Goal: Transaction & Acquisition: Purchase product/service

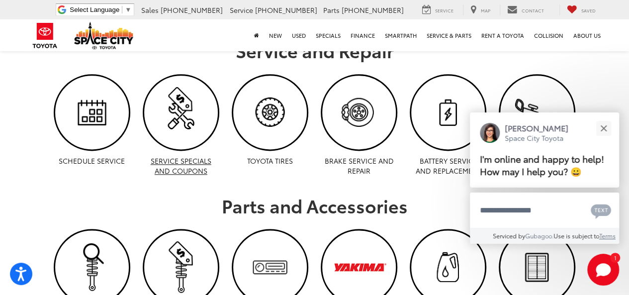
scroll to position [547, 0]
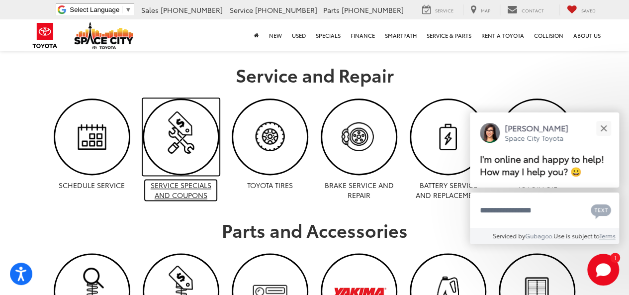
click at [187, 117] on img "Service Specials and Coupons | Space City Toyota in Humble TX" at bounding box center [181, 137] width 74 height 74
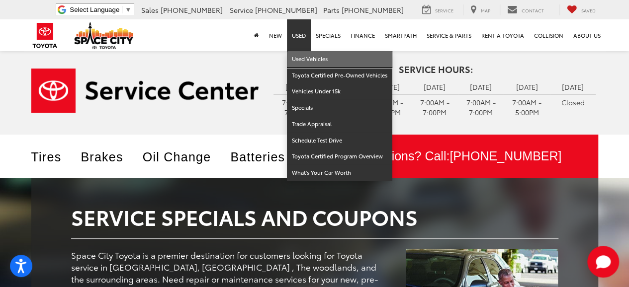
click at [318, 62] on link "Used Vehicles" at bounding box center [339, 59] width 105 height 16
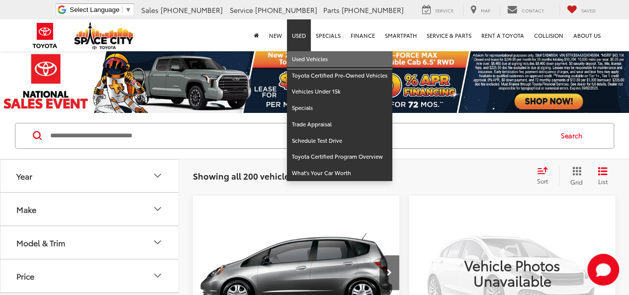
click at [307, 62] on link "Used Vehicles" at bounding box center [339, 59] width 105 height 16
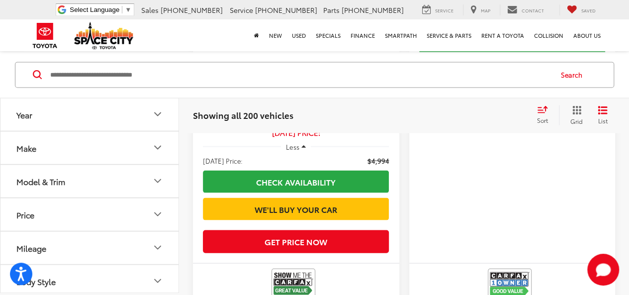
scroll to position [945, 0]
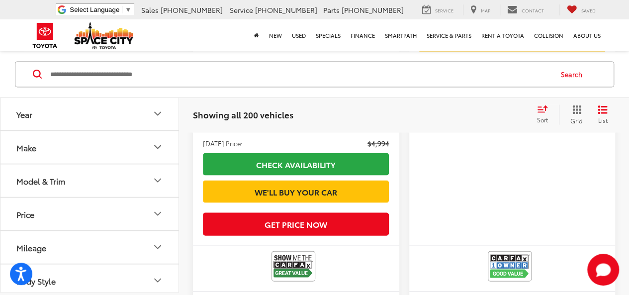
click at [159, 143] on icon "Make" at bounding box center [158, 147] width 12 height 12
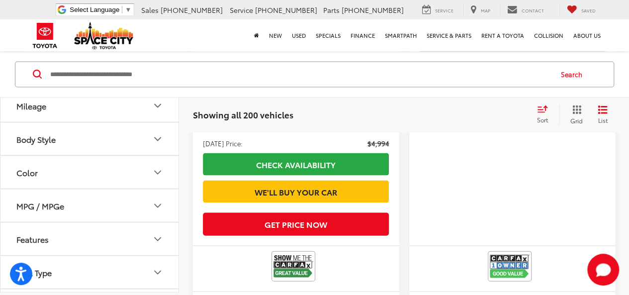
scroll to position [448, 0]
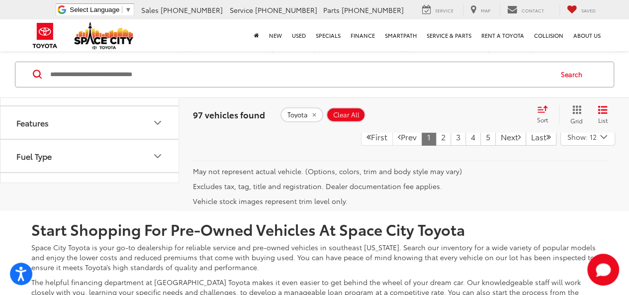
scroll to position [3393, 0]
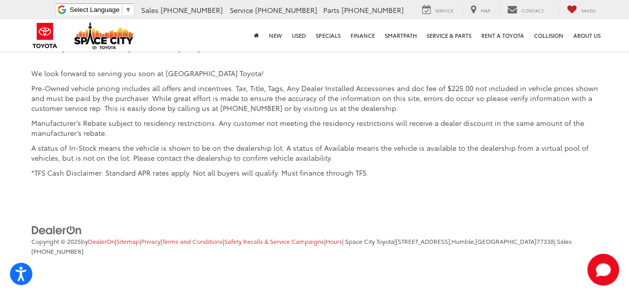
scroll to position [3719, 0]
